Goal: Task Accomplishment & Management: Manage account settings

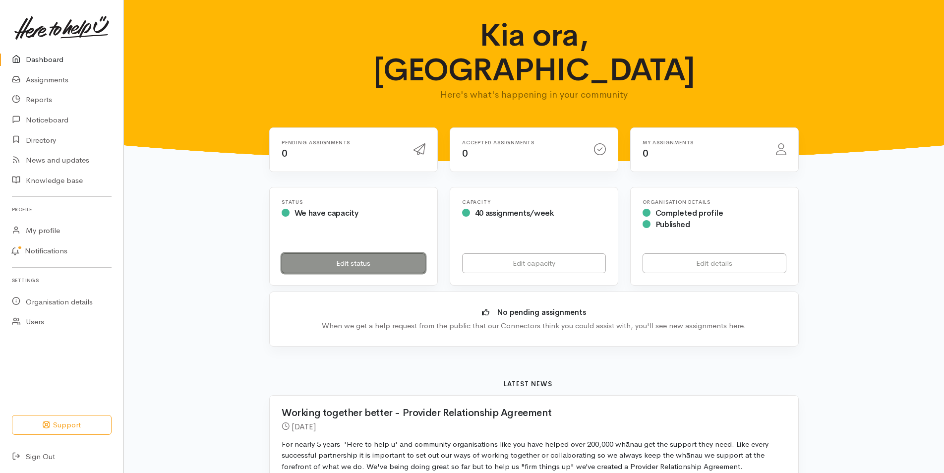
drag, startPoint x: 0, startPoint y: 0, endPoint x: 321, endPoint y: 225, distance: 391.9
click at [321, 253] on link "Edit status" at bounding box center [354, 263] width 144 height 20
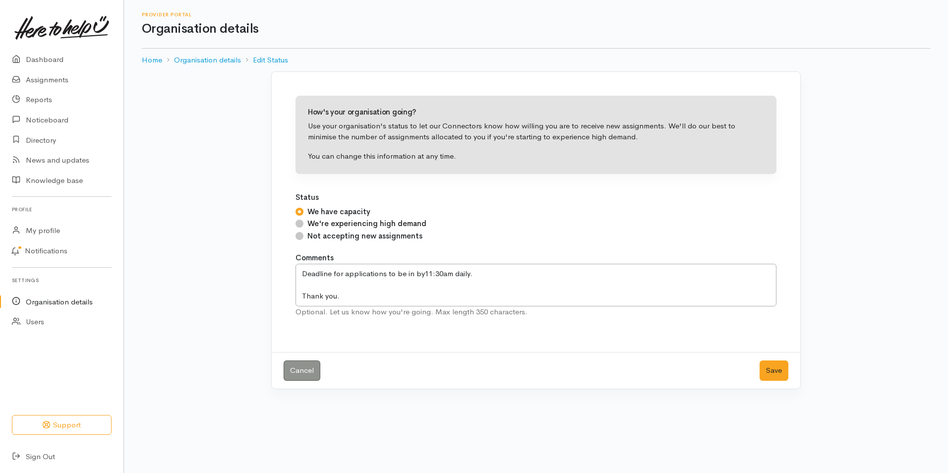
click at [299, 234] on input "Not accepting new assignments" at bounding box center [299, 236] width 8 height 8
radio input "true"
click at [770, 378] on button "Save" at bounding box center [774, 370] width 29 height 20
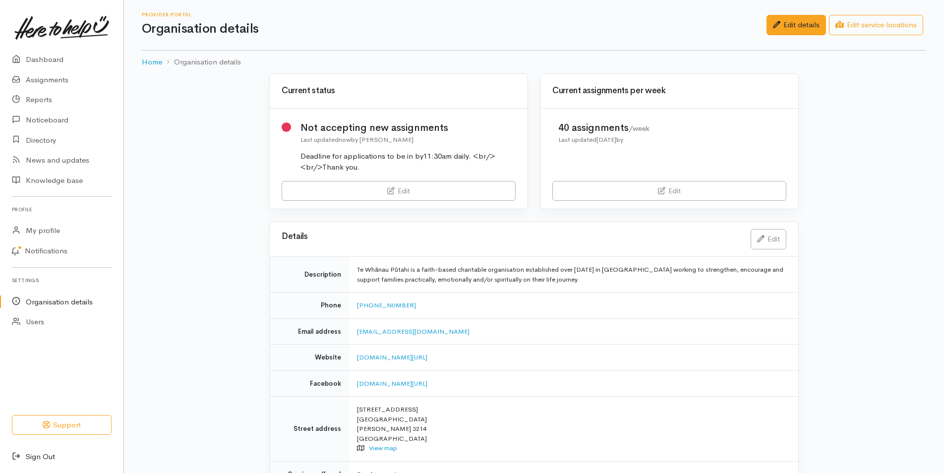
click at [37, 457] on link "Sign Out" at bounding box center [61, 457] width 123 height 20
